Goal: Navigation & Orientation: Find specific page/section

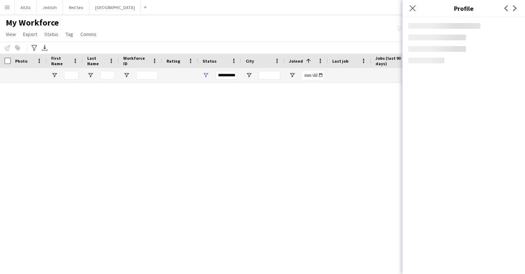
scroll to position [2999, 0]
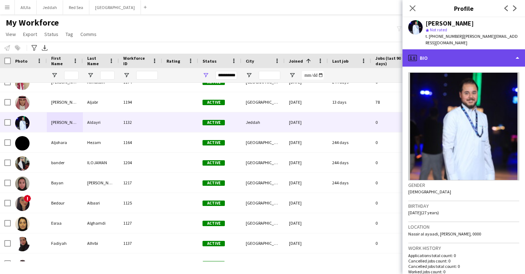
click at [489, 49] on div "profile Bio" at bounding box center [464, 57] width 123 height 17
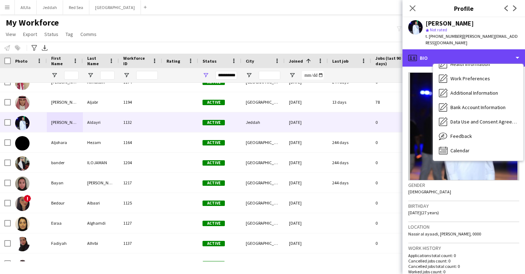
scroll to position [82, 0]
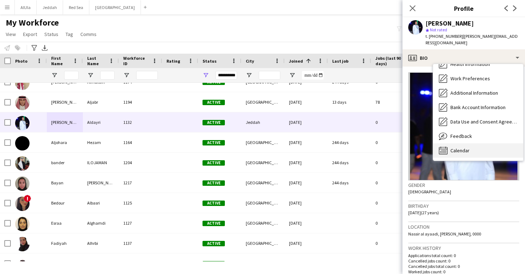
click at [475, 148] on div "Calendar Calendar" at bounding box center [478, 150] width 90 height 14
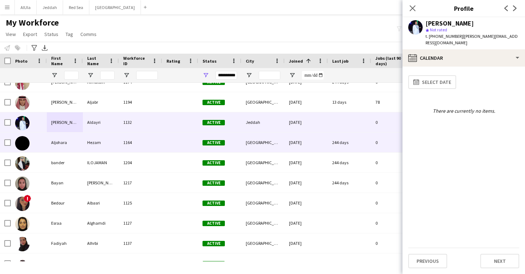
click at [47, 146] on div "Aljohara" at bounding box center [65, 143] width 36 height 20
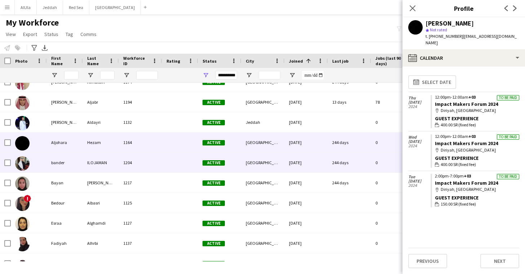
click at [54, 164] on div "bander" at bounding box center [65, 163] width 36 height 20
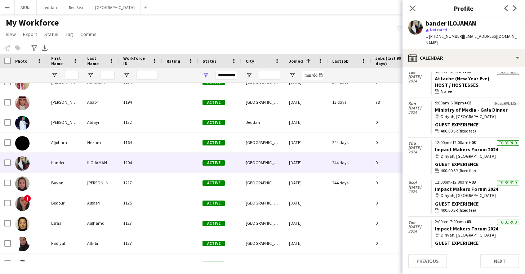
scroll to position [238, 0]
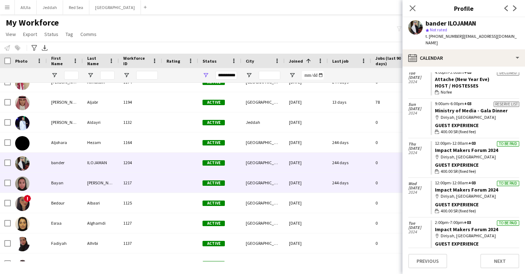
click at [59, 183] on div "Bayan" at bounding box center [65, 183] width 36 height 20
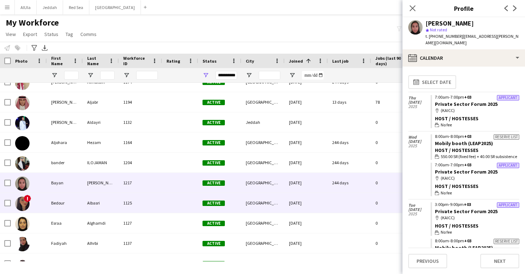
click at [58, 203] on div "Bedour" at bounding box center [65, 203] width 36 height 20
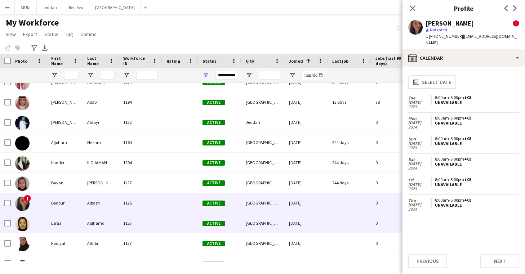
click at [58, 221] on div "Esraa" at bounding box center [65, 223] width 36 height 20
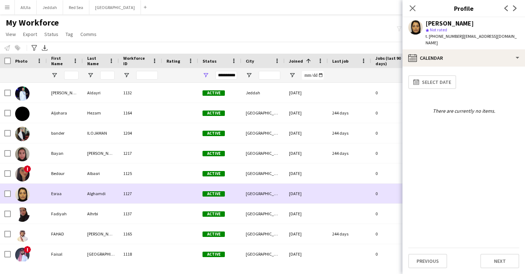
scroll to position [3031, 0]
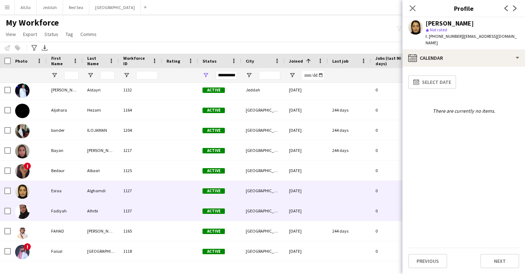
click at [57, 209] on div "Fadiyah" at bounding box center [65, 211] width 36 height 20
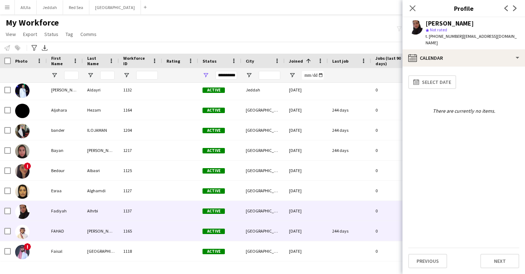
click at [50, 235] on div "FAHAD" at bounding box center [65, 231] width 36 height 20
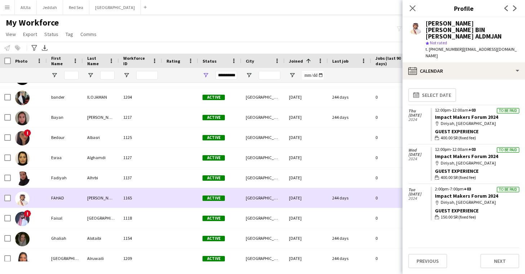
scroll to position [3065, 0]
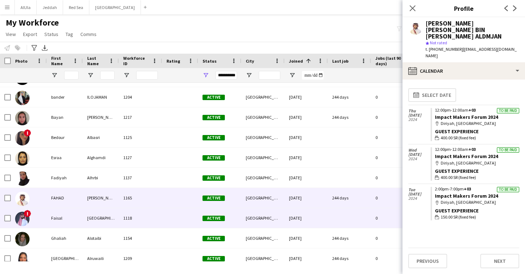
click at [58, 216] on div "Faisal" at bounding box center [65, 218] width 36 height 20
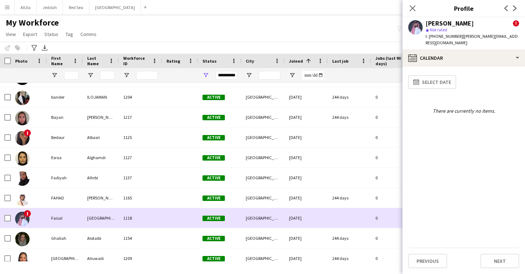
click at [58, 229] on div "Ghaliah" at bounding box center [65, 239] width 36 height 20
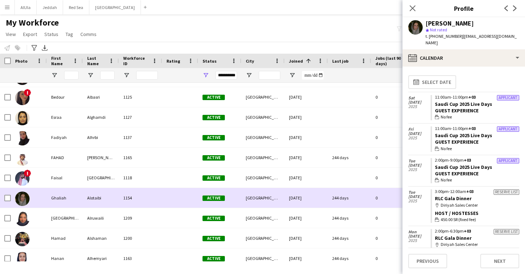
scroll to position [3108, 0]
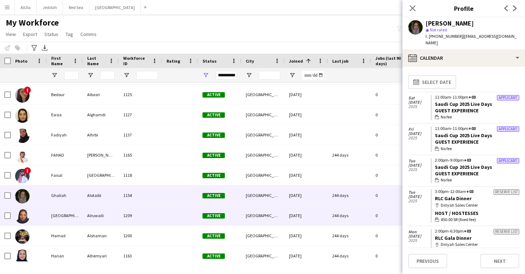
click at [60, 212] on div "[GEOGRAPHIC_DATA]" at bounding box center [65, 216] width 36 height 20
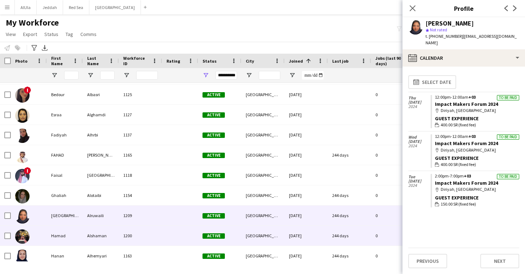
click at [59, 237] on div "Hamad" at bounding box center [65, 236] width 36 height 20
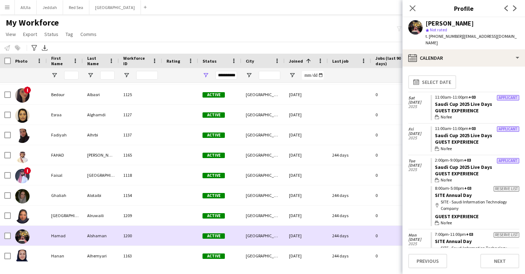
click at [59, 237] on div "Hamad" at bounding box center [65, 236] width 36 height 20
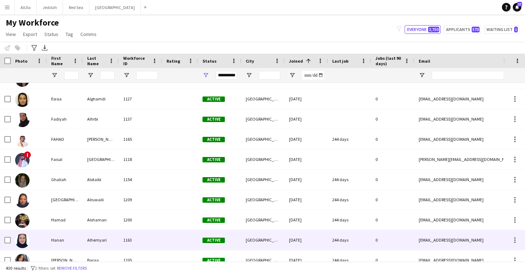
scroll to position [3124, 0]
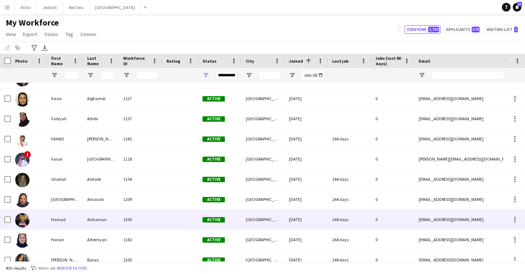
click at [63, 226] on div "Hamad" at bounding box center [65, 220] width 36 height 20
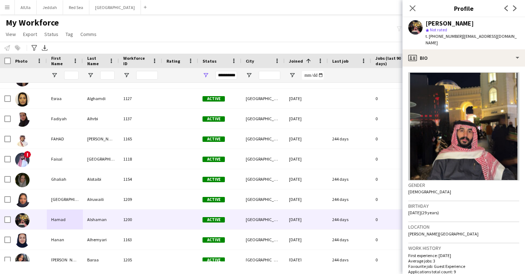
click at [315, 17] on div "My Workforce View Views Default view New view Update view Delete view Edit name…" at bounding box center [262, 29] width 525 height 25
